Goal: Transaction & Acquisition: Purchase product/service

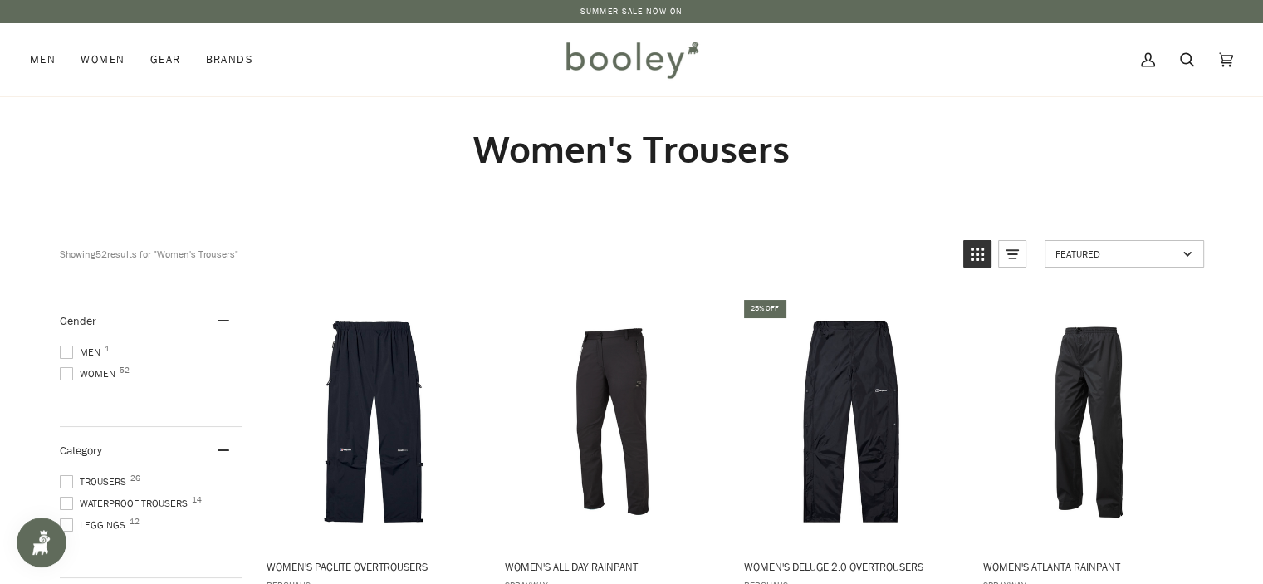
click at [67, 476] on span at bounding box center [66, 481] width 13 height 13
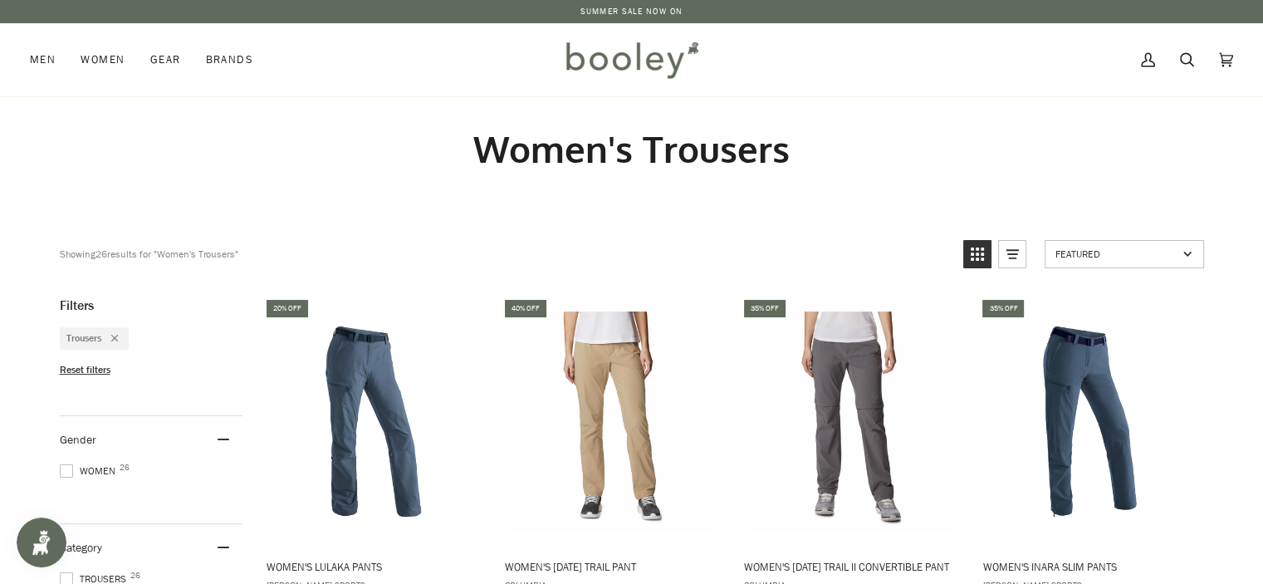
click at [63, 371] on span "Reset filters" at bounding box center [85, 370] width 51 height 14
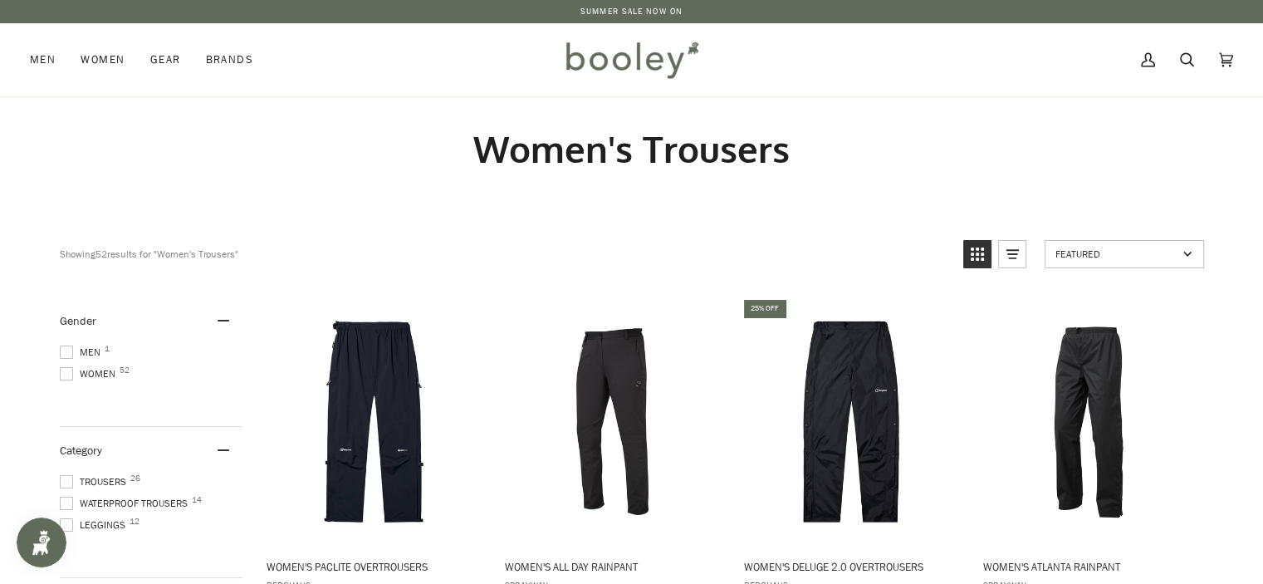
click at [69, 370] on span at bounding box center [66, 373] width 13 height 13
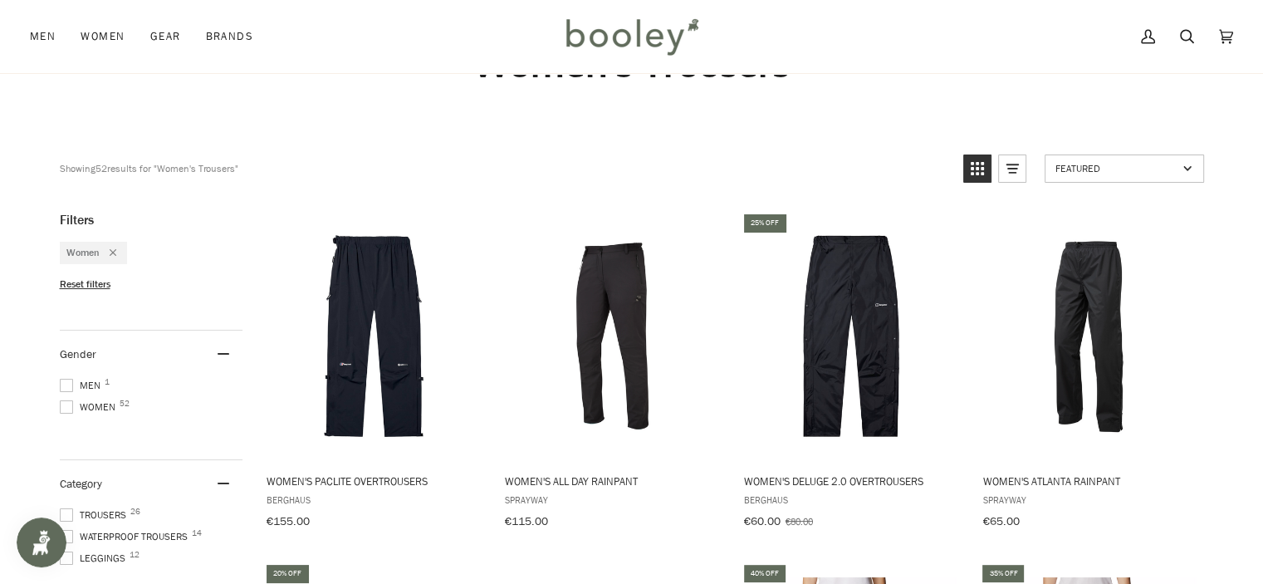
scroll to position [249, 0]
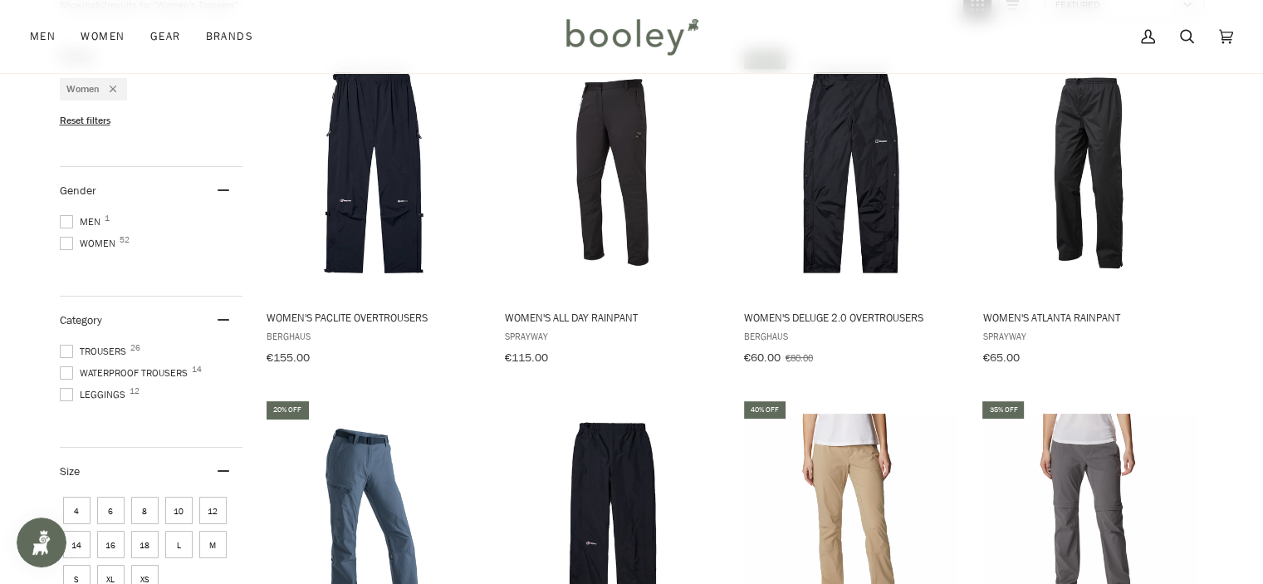
click at [66, 345] on span at bounding box center [66, 351] width 13 height 13
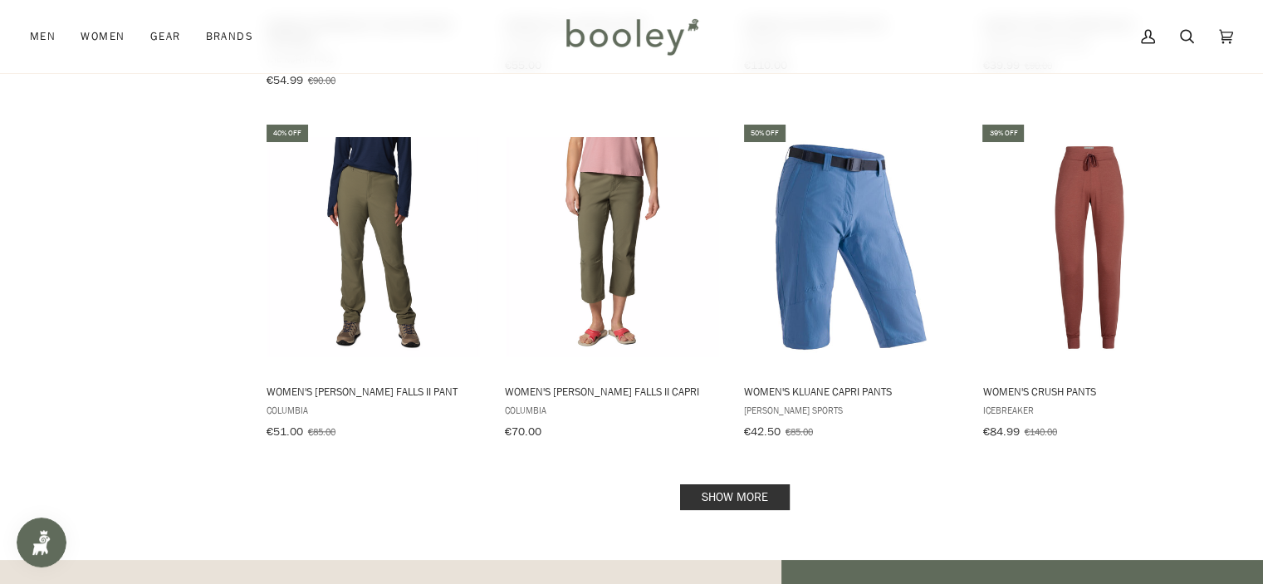
scroll to position [1993, 0]
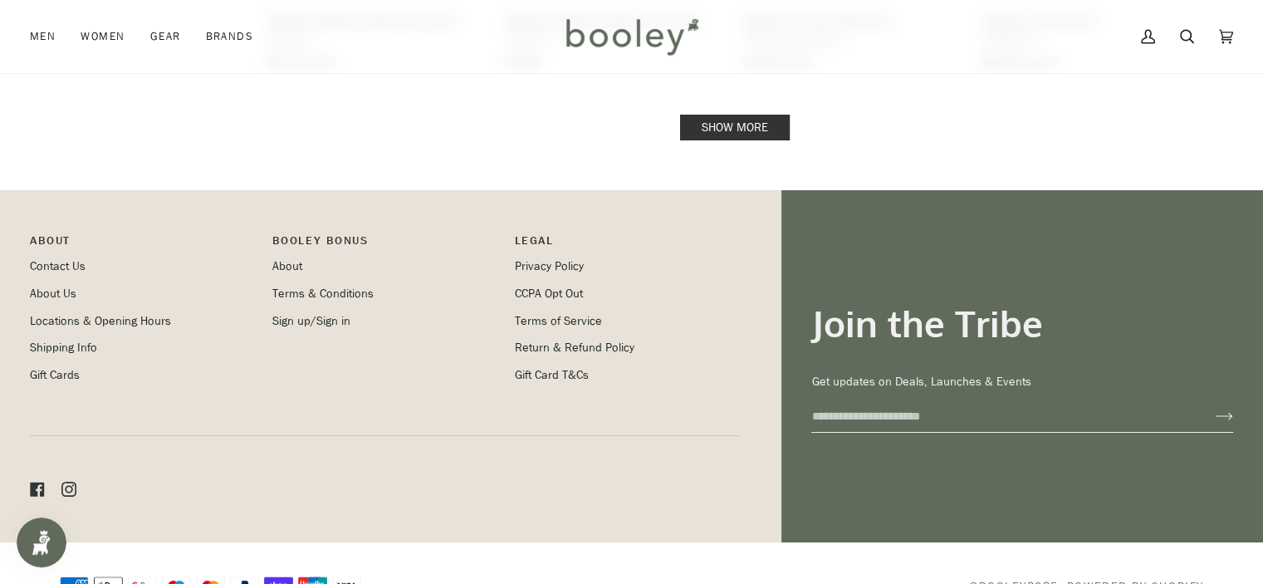
click at [720, 117] on link "Show more" at bounding box center [735, 128] width 110 height 26
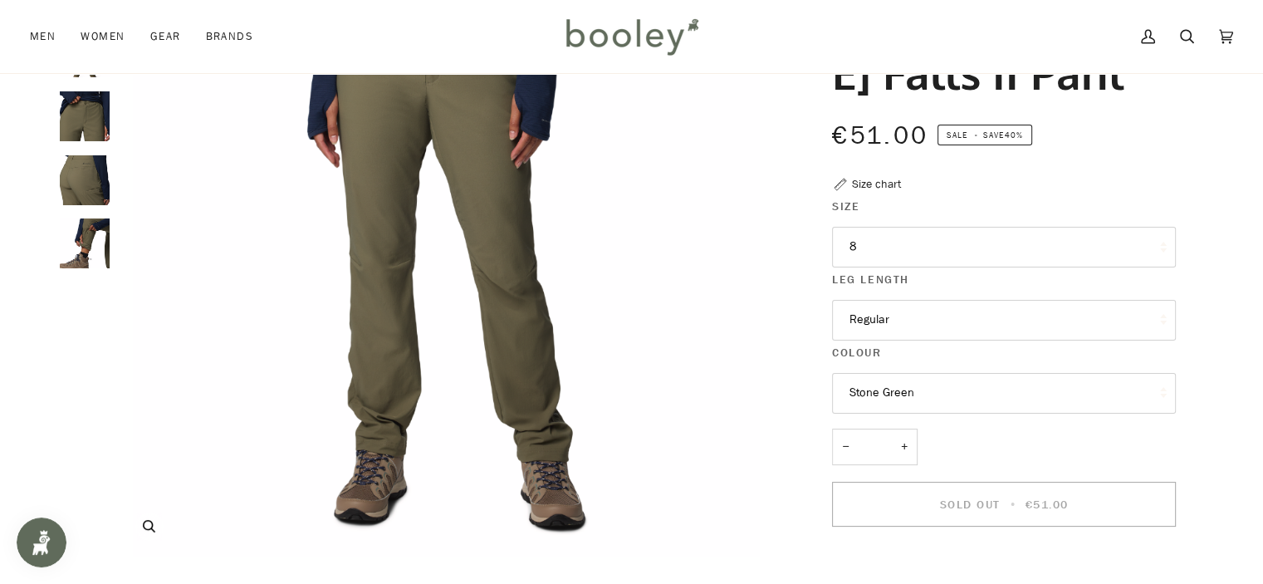
scroll to position [83, 0]
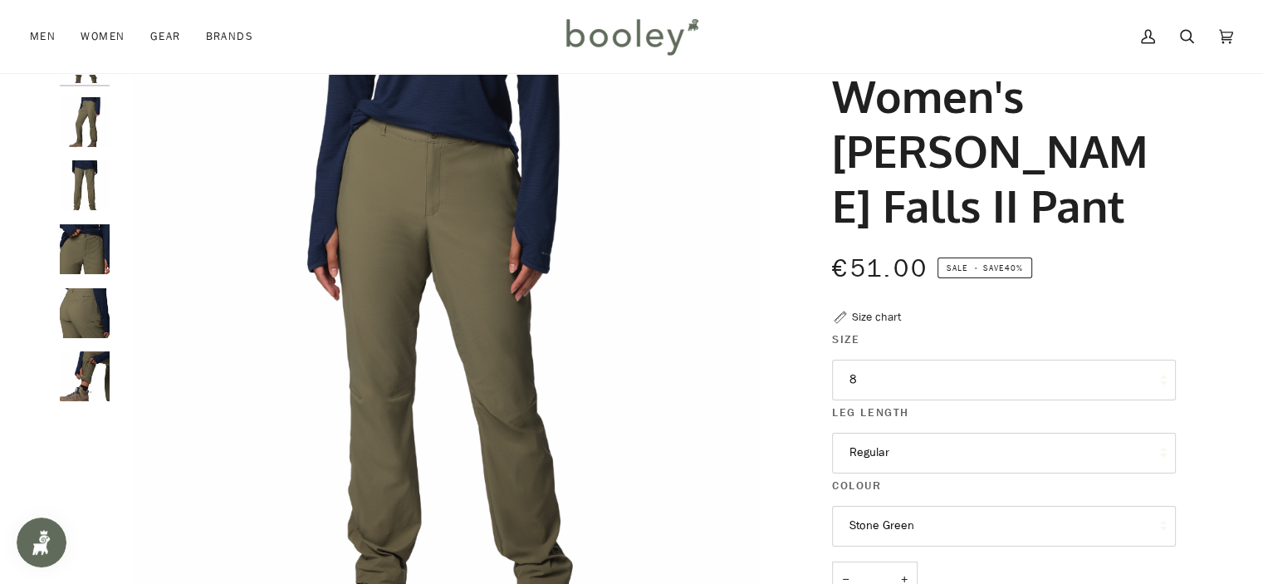
click at [27, 37] on div "Cart €0.00 (0) Men Footwear Boots Shoes Running Sandals & Slides Slippers Socks" at bounding box center [631, 36] width 1263 height 73
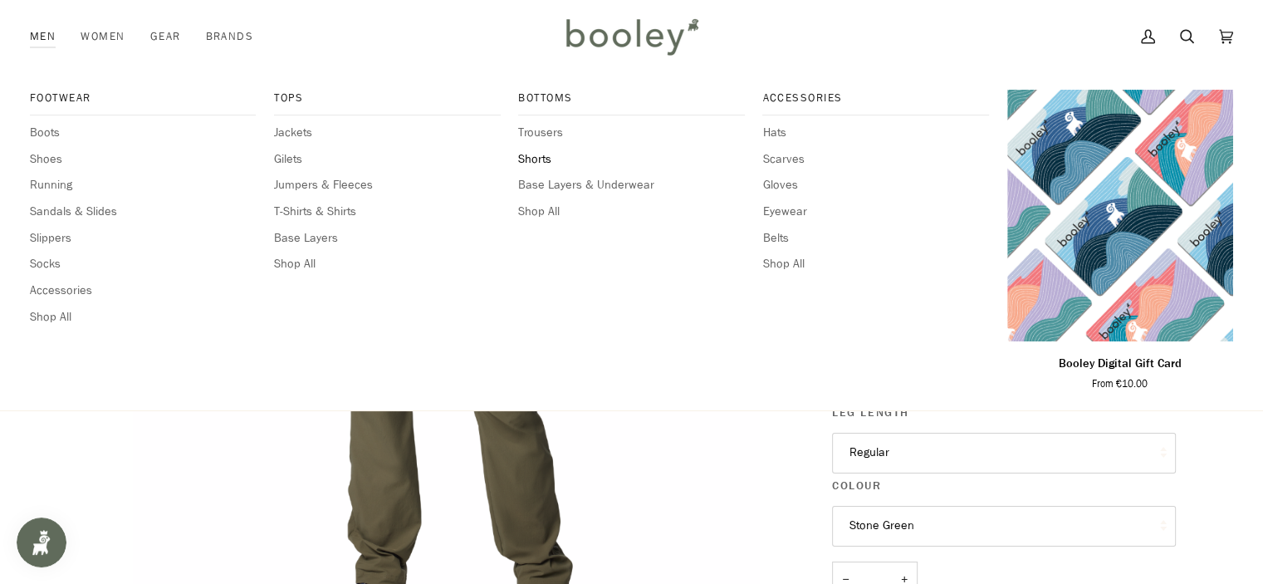
click at [538, 159] on span "Shorts" at bounding box center [631, 159] width 226 height 18
